Goal: Transaction & Acquisition: Purchase product/service

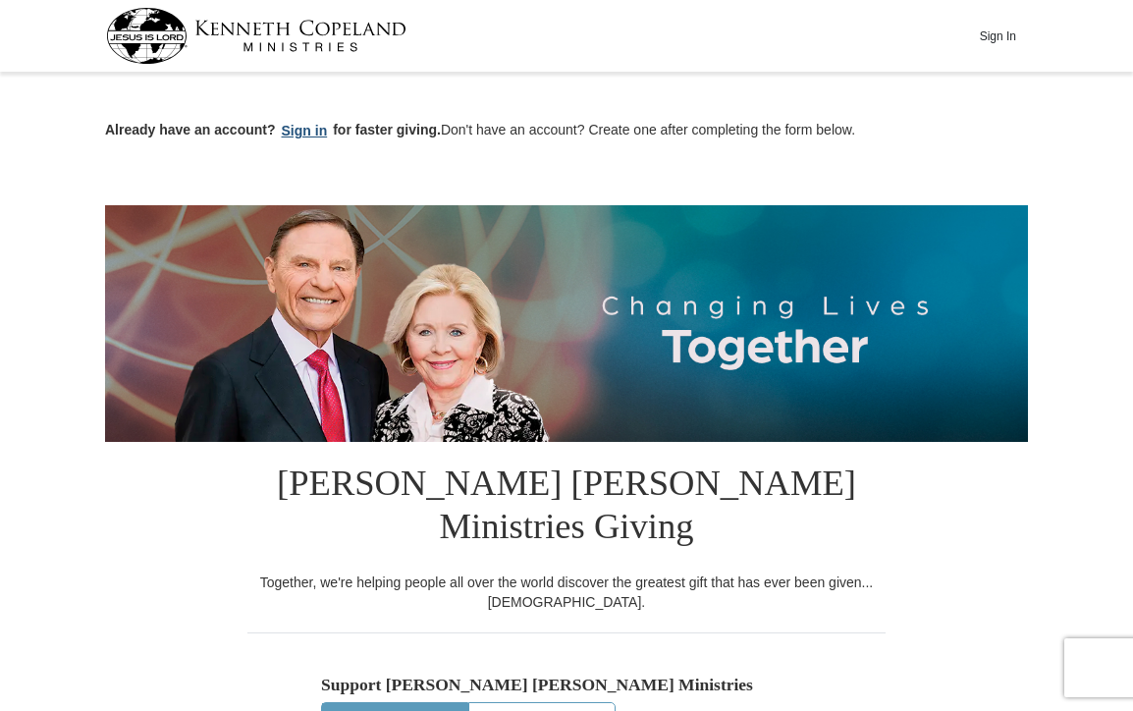
click at [295, 135] on button "Sign in" at bounding box center [305, 131] width 58 height 23
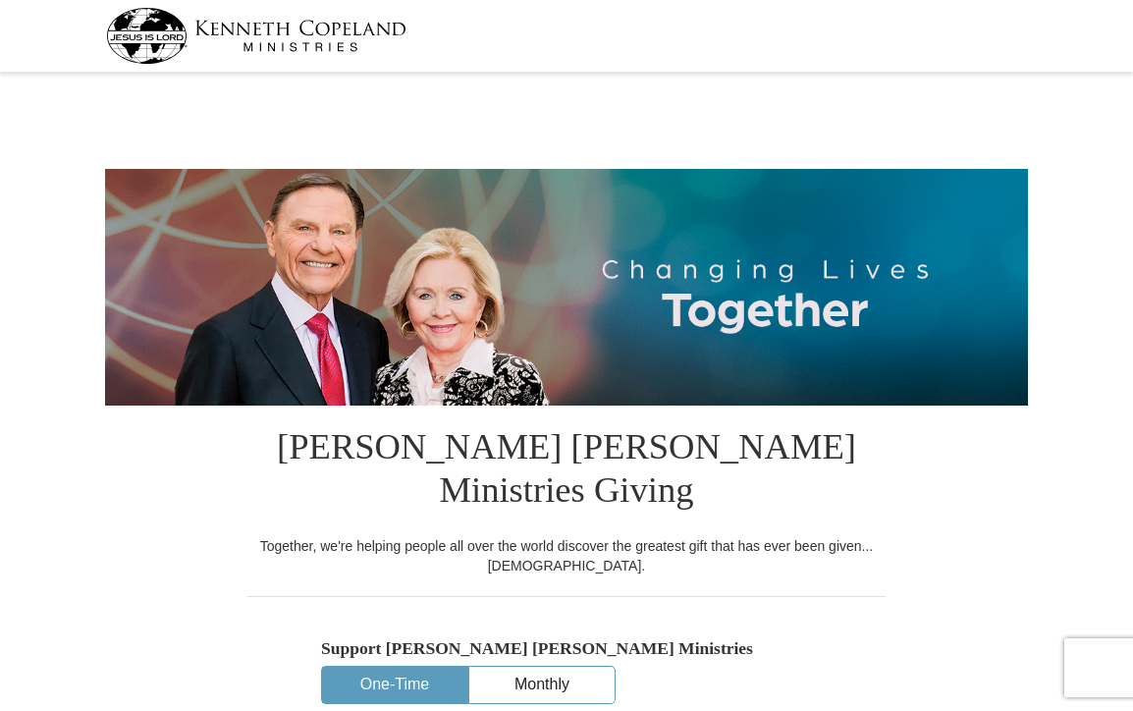
select select "OK"
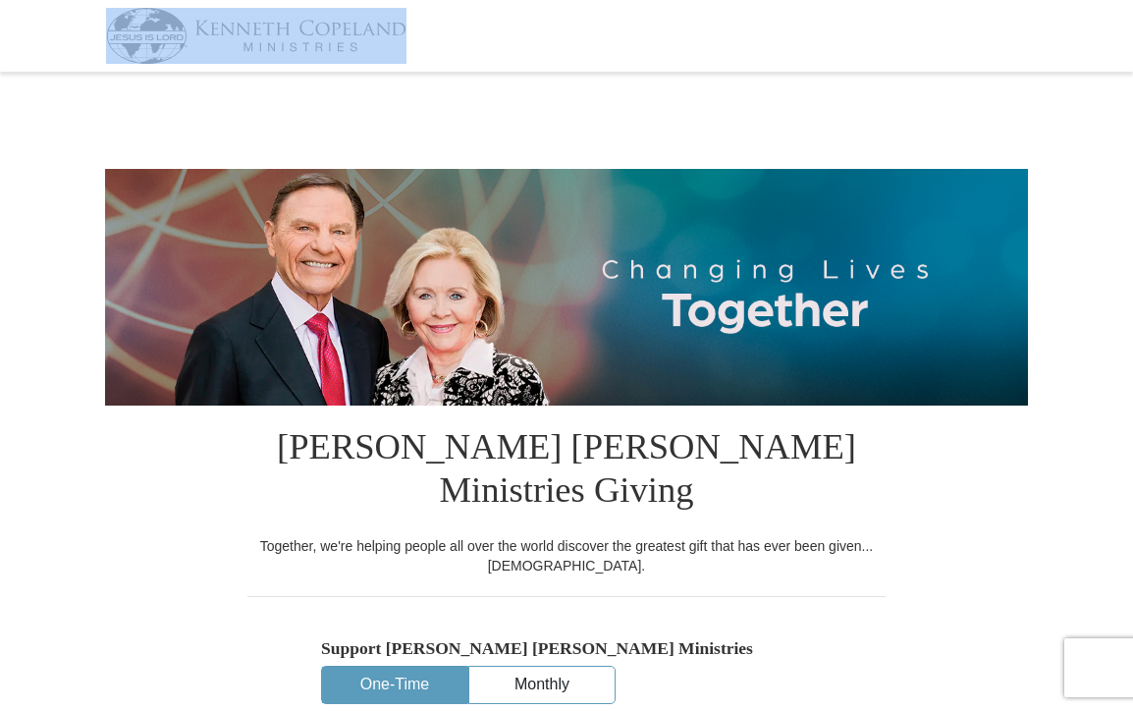
drag, startPoint x: 1132, startPoint y: 66, endPoint x: 1115, endPoint y: 95, distance: 33.9
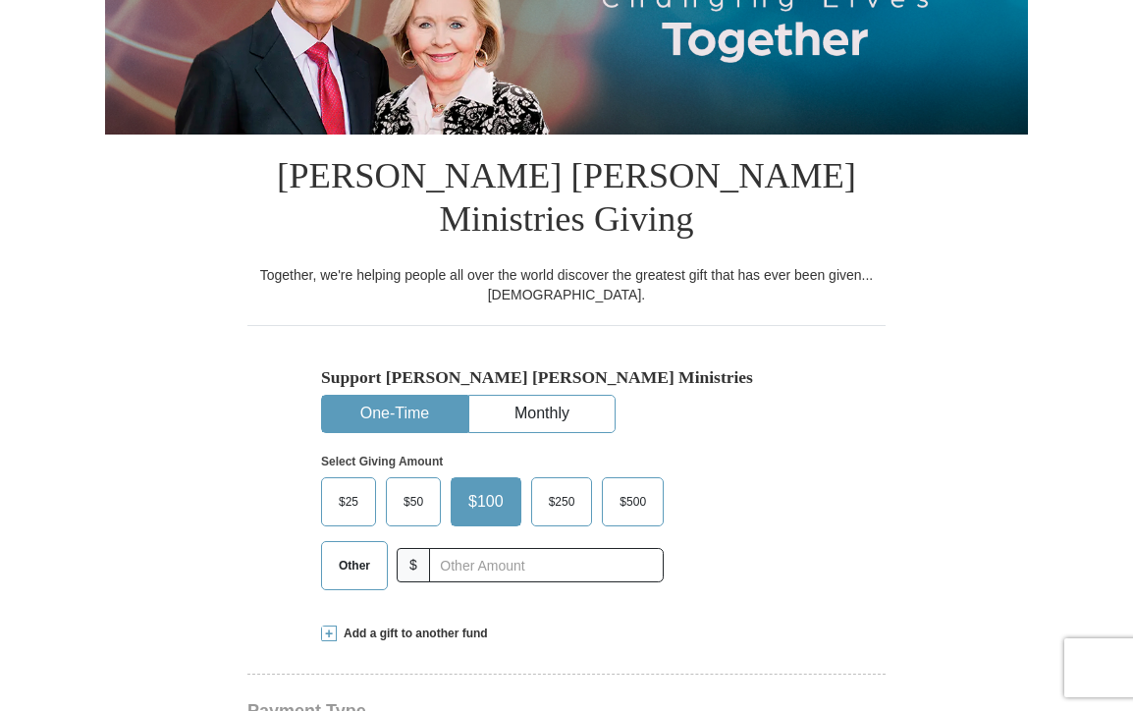
scroll to position [276, 0]
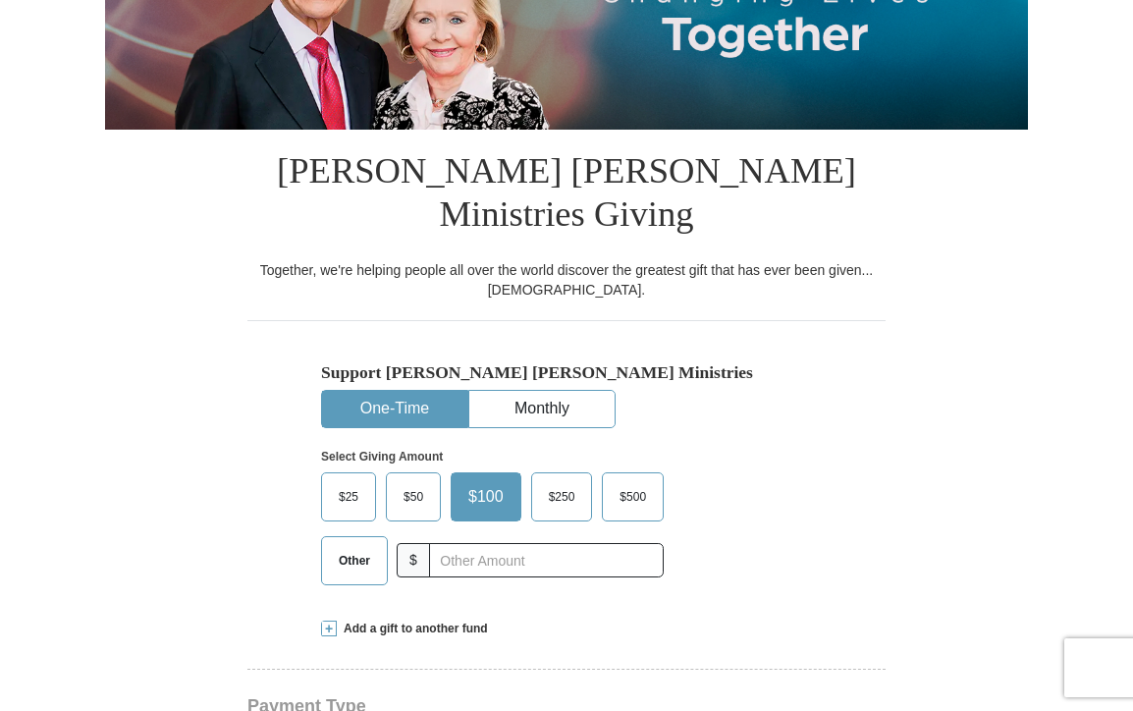
click at [351, 482] on span "$25" at bounding box center [348, 496] width 39 height 29
click at [0, 0] on input "$25" at bounding box center [0, 0] width 0 height 0
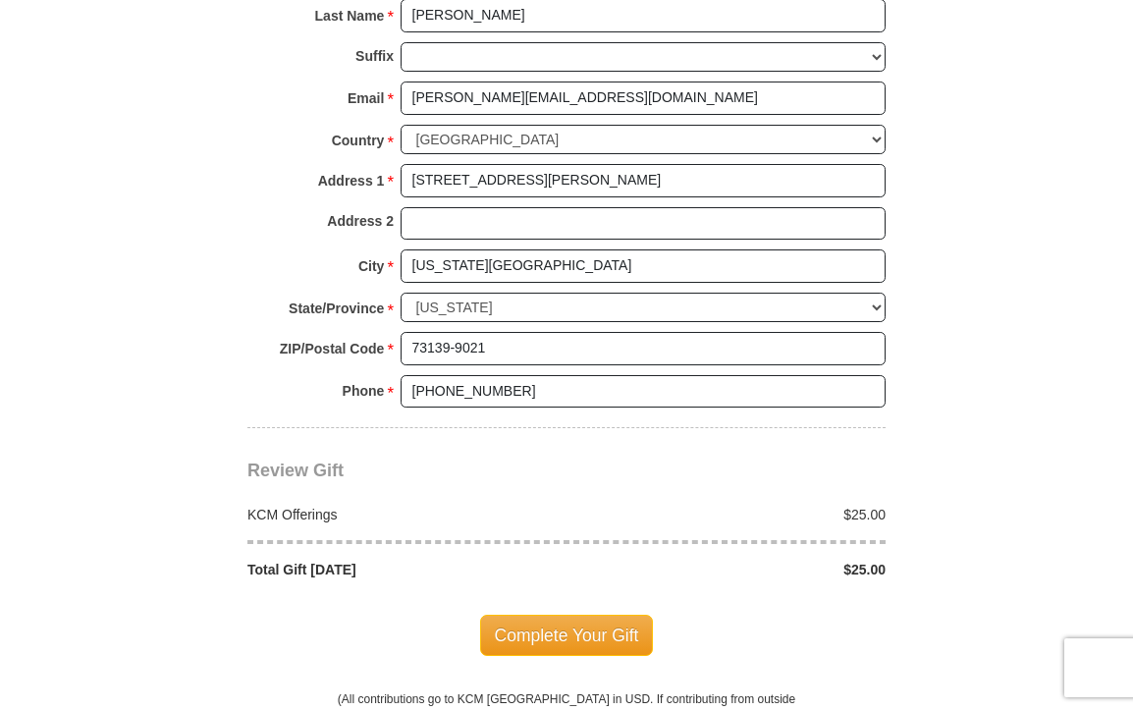
scroll to position [1419, 0]
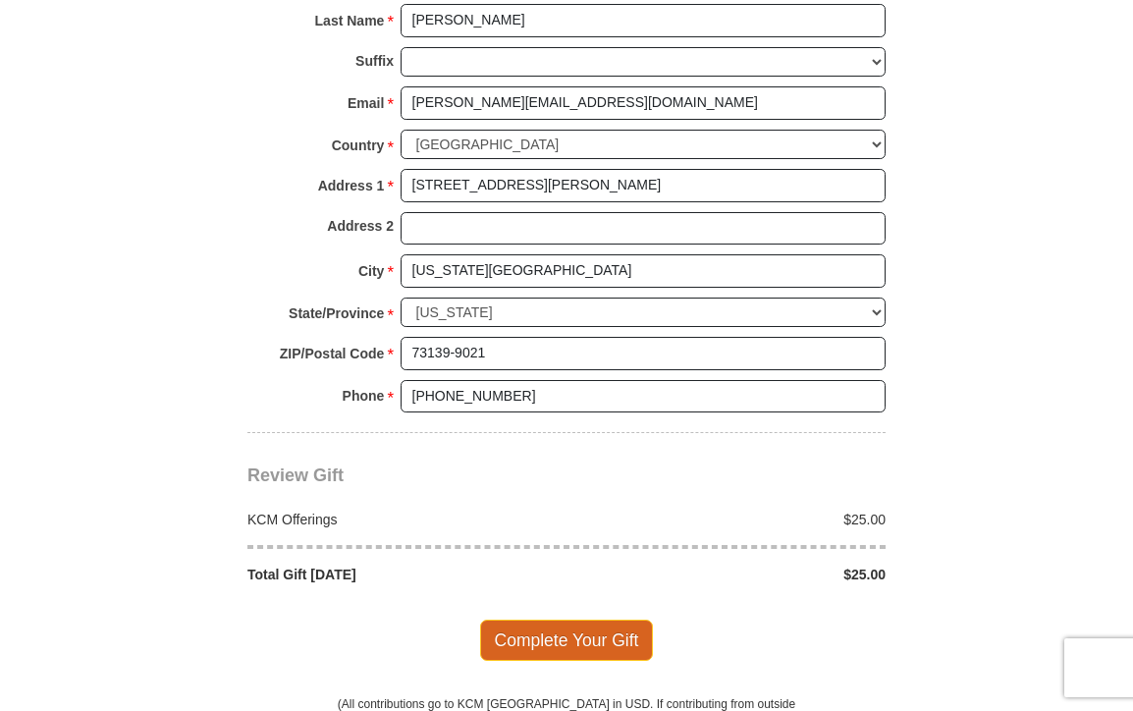
click at [613, 619] on span "Complete Your Gift" at bounding box center [567, 639] width 174 height 41
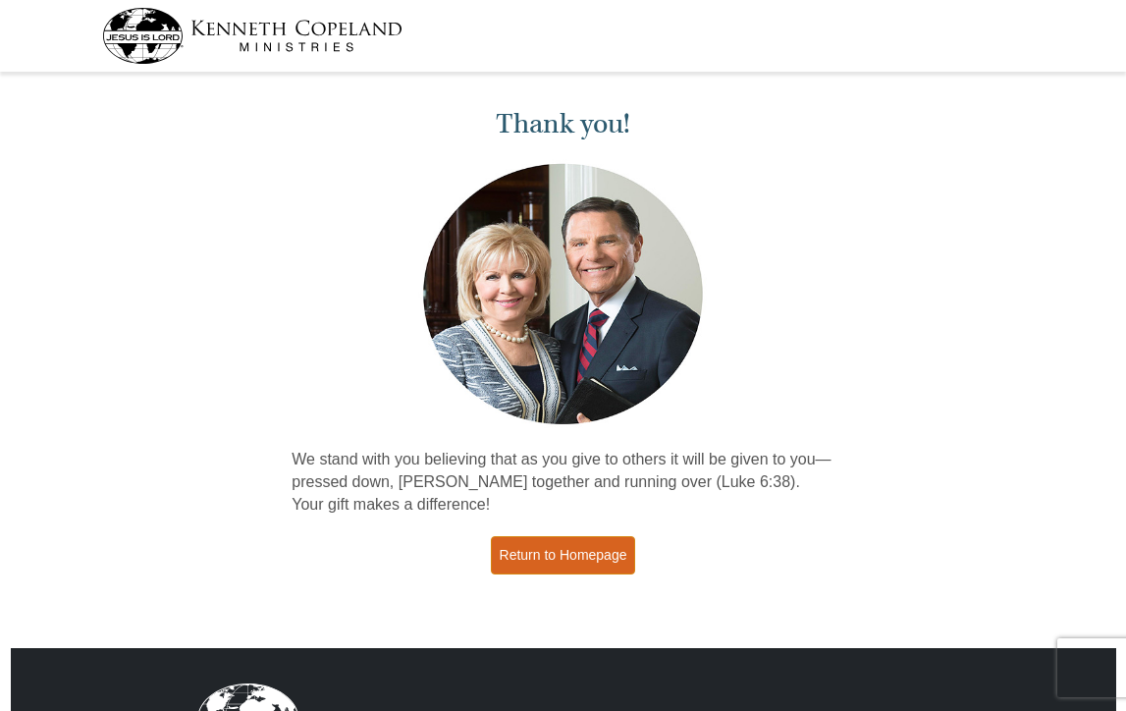
click at [498, 541] on link "Return to Homepage" at bounding box center [563, 555] width 145 height 38
